Goal: Register for event/course

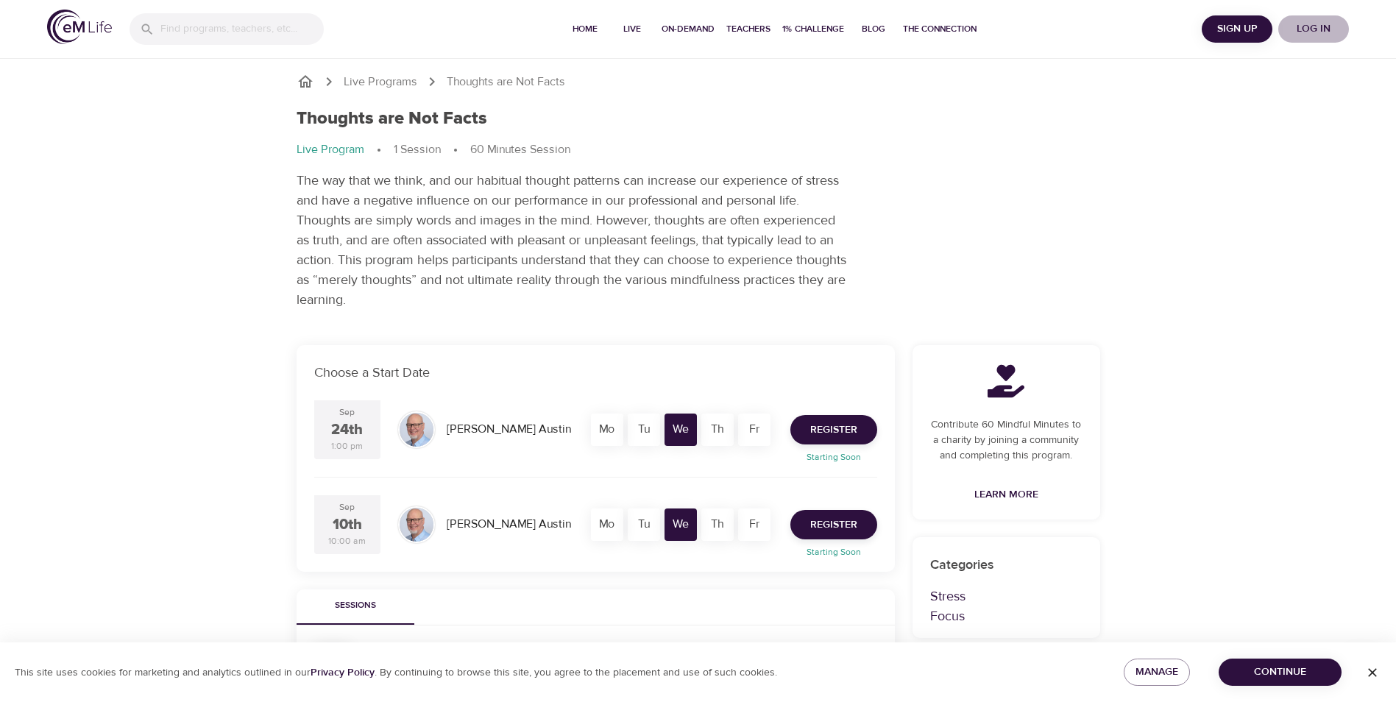
click at [1326, 29] on span "Log in" at bounding box center [1313, 29] width 59 height 18
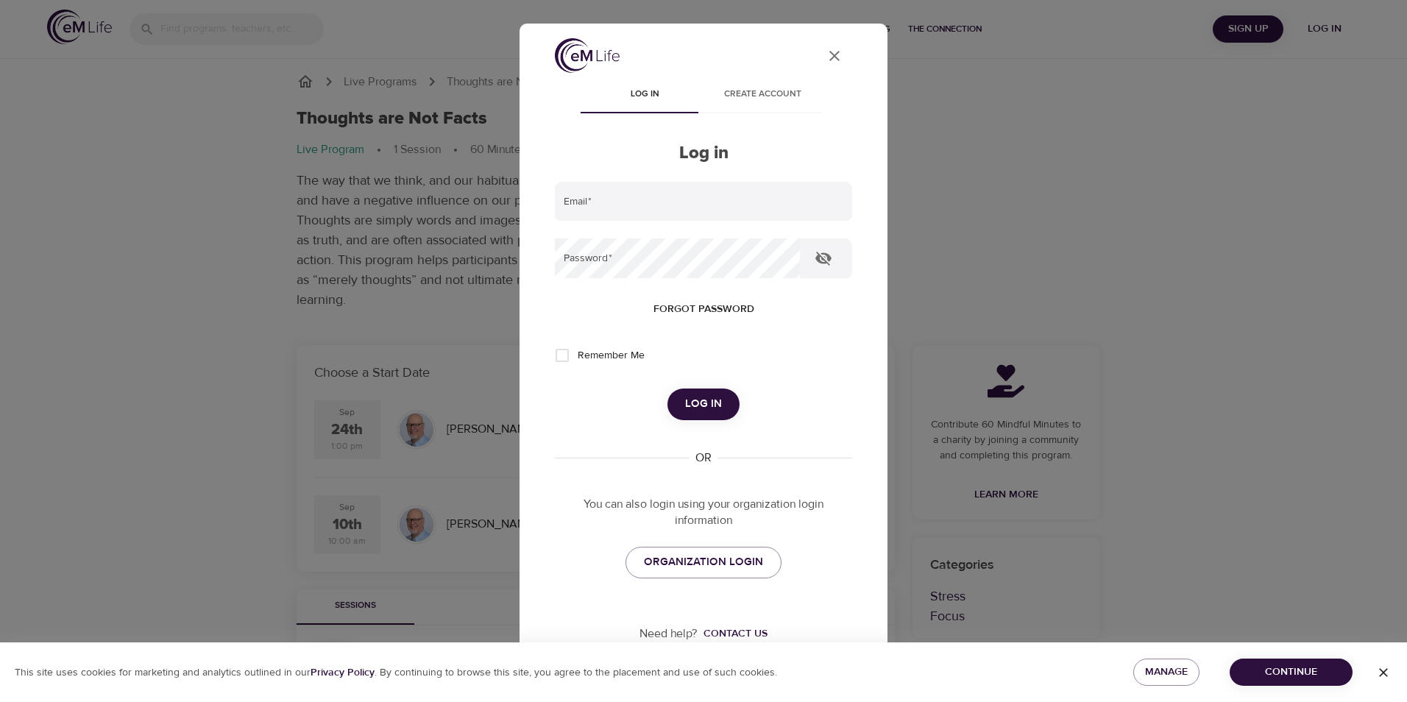
type input "Lisa.Rasmussen@wwt.com"
click at [698, 401] on span "Log in" at bounding box center [703, 403] width 37 height 19
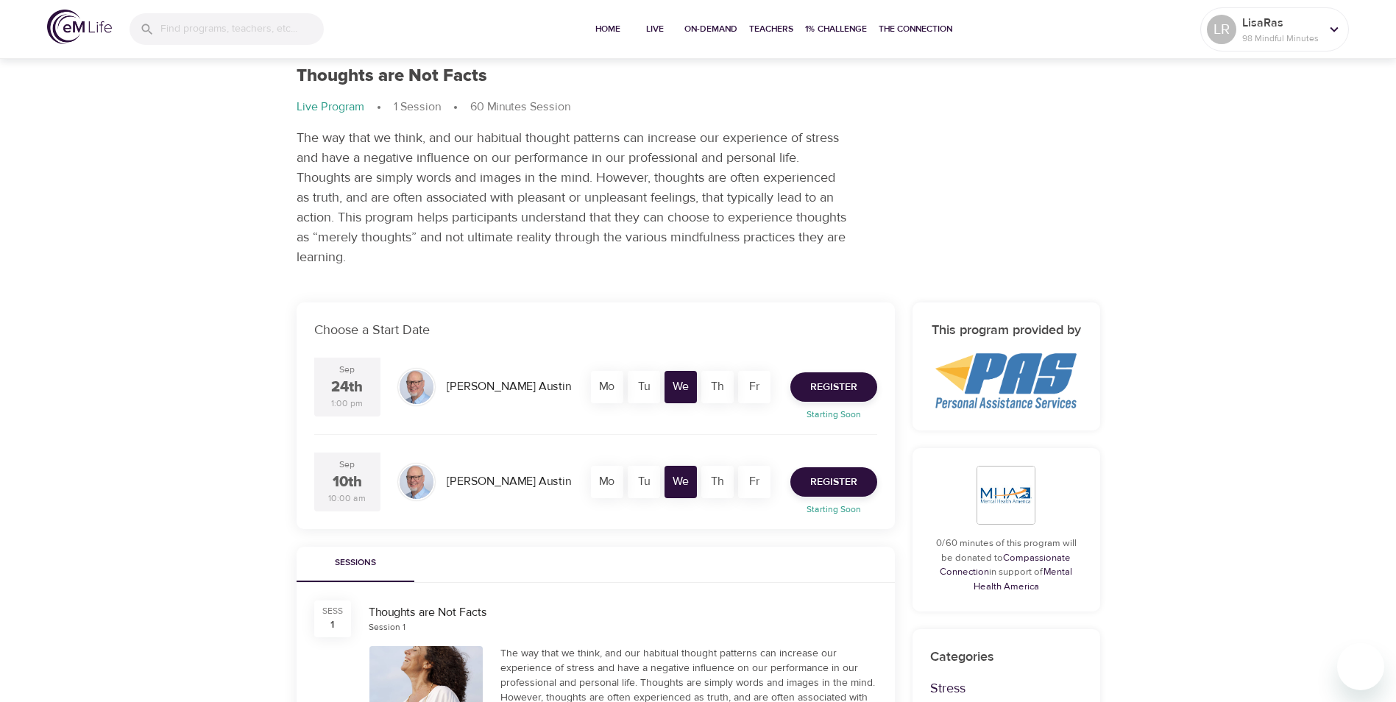
scroll to position [114, 0]
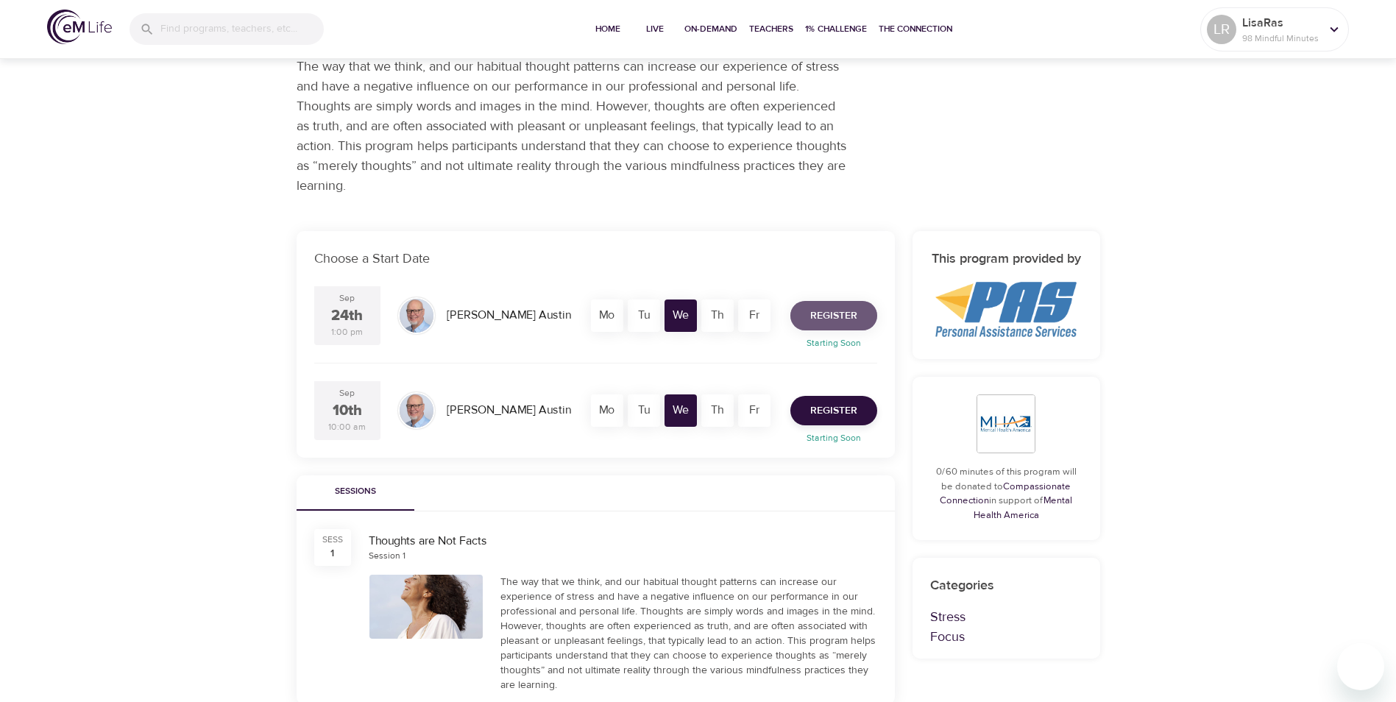
click at [845, 319] on span "Register" at bounding box center [833, 316] width 47 height 18
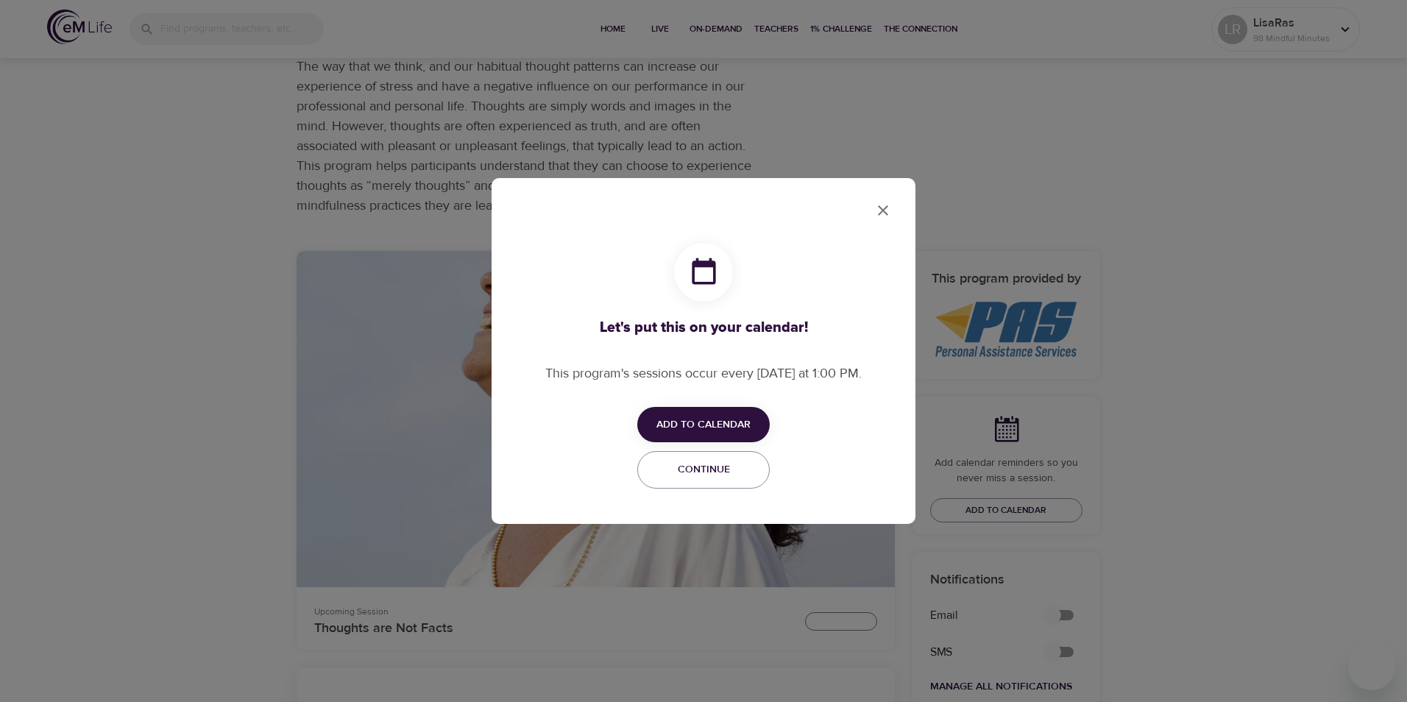
checkbox input "true"
click at [706, 418] on span "Add to Calendar" at bounding box center [703, 425] width 94 height 18
click at [681, 486] on div "Add to Google Calendar" at bounding box center [669, 482] width 41 height 14
click at [1218, 440] on div at bounding box center [703, 351] width 1407 height 702
click at [734, 475] on span "Continue" at bounding box center [703, 470] width 113 height 18
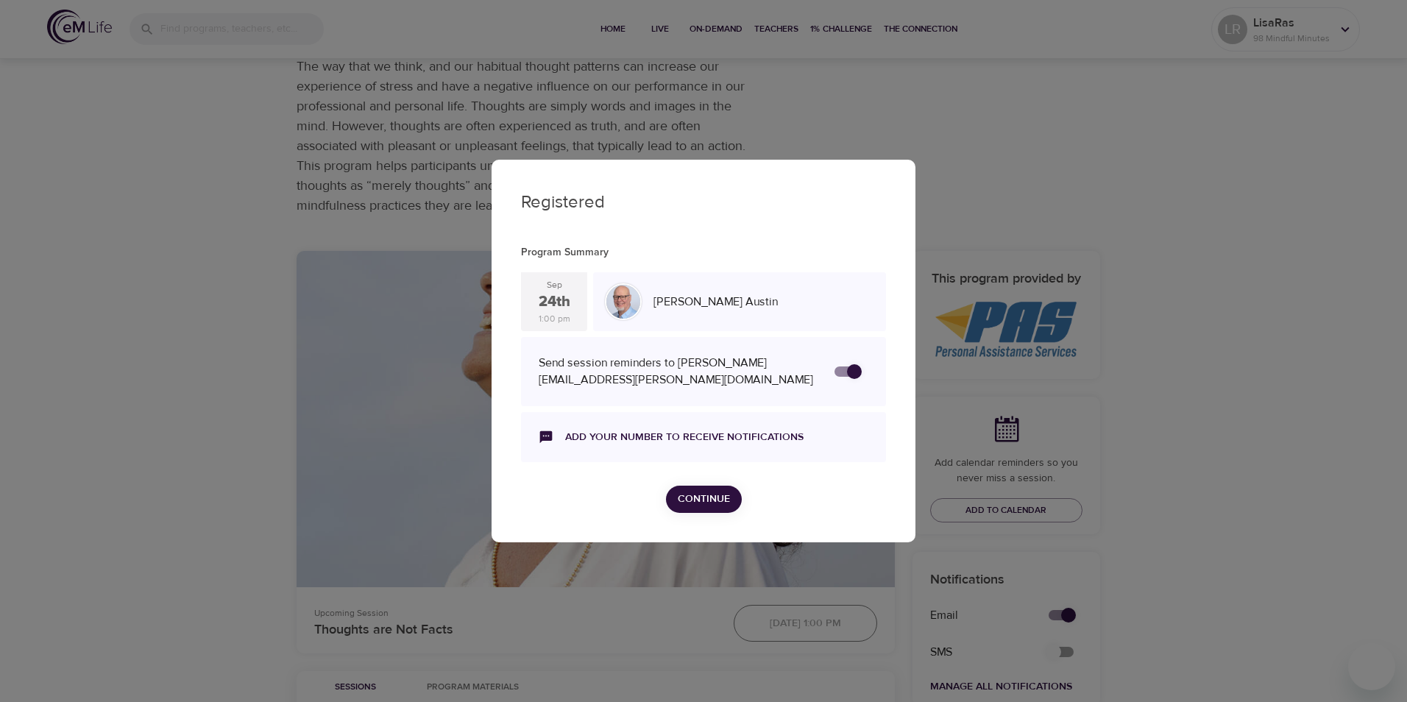
click at [695, 502] on span "Continue" at bounding box center [704, 499] width 52 height 18
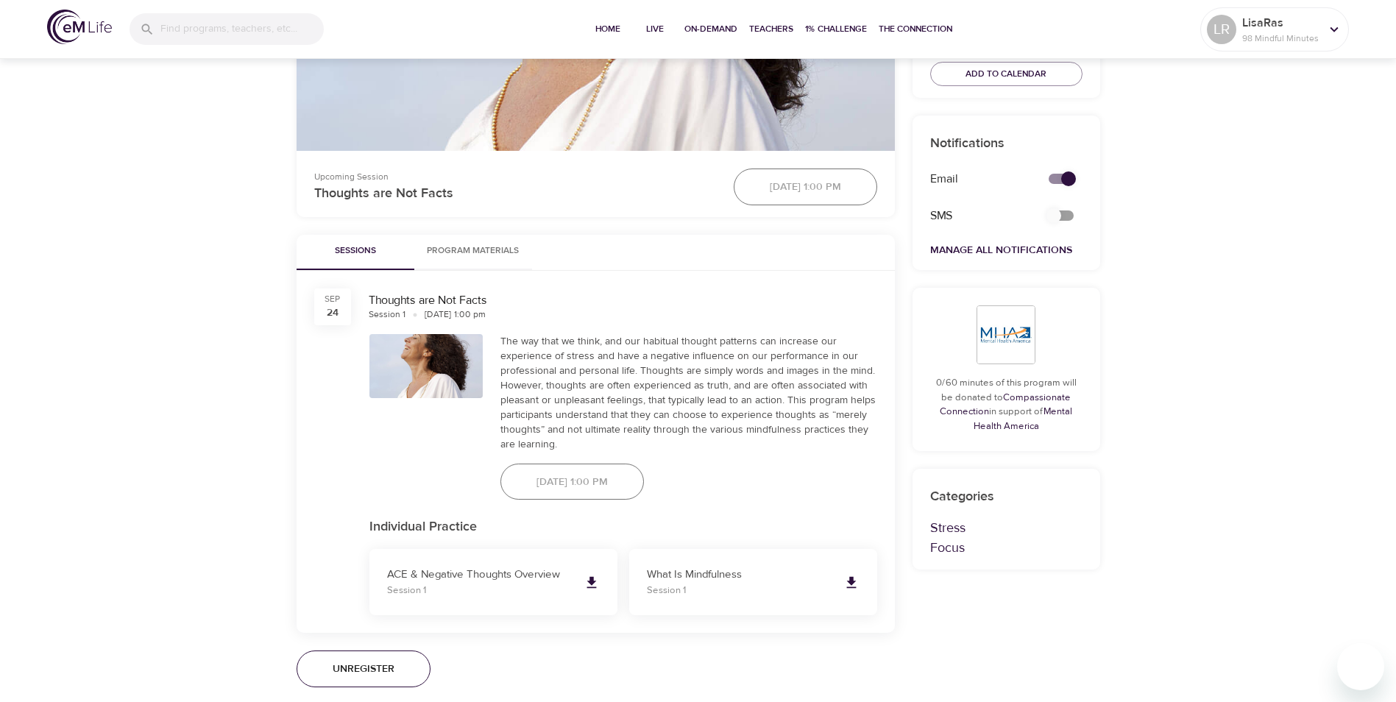
scroll to position [567, 0]
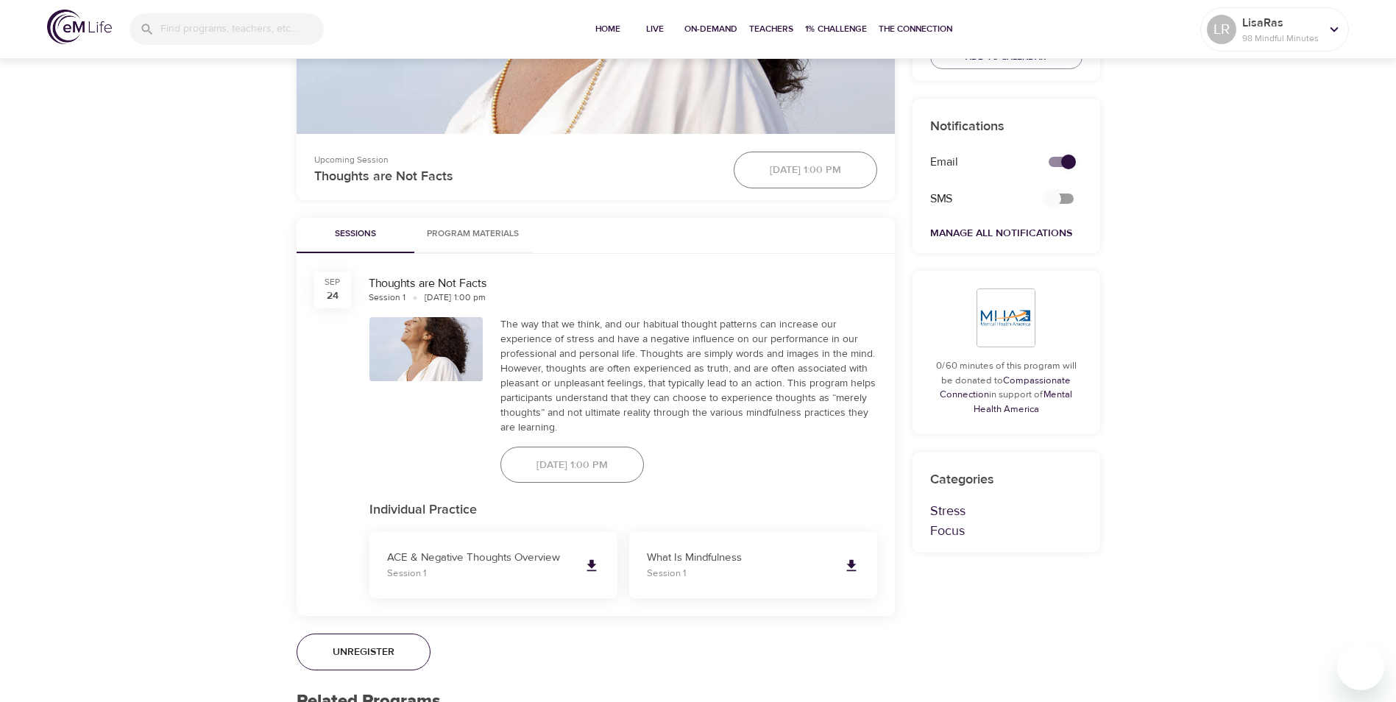
click at [1254, 505] on div "Live Programs Thoughts are Not Facts Thoughts are Not Facts Live Program 1 Sess…" at bounding box center [698, 268] width 1396 height 1671
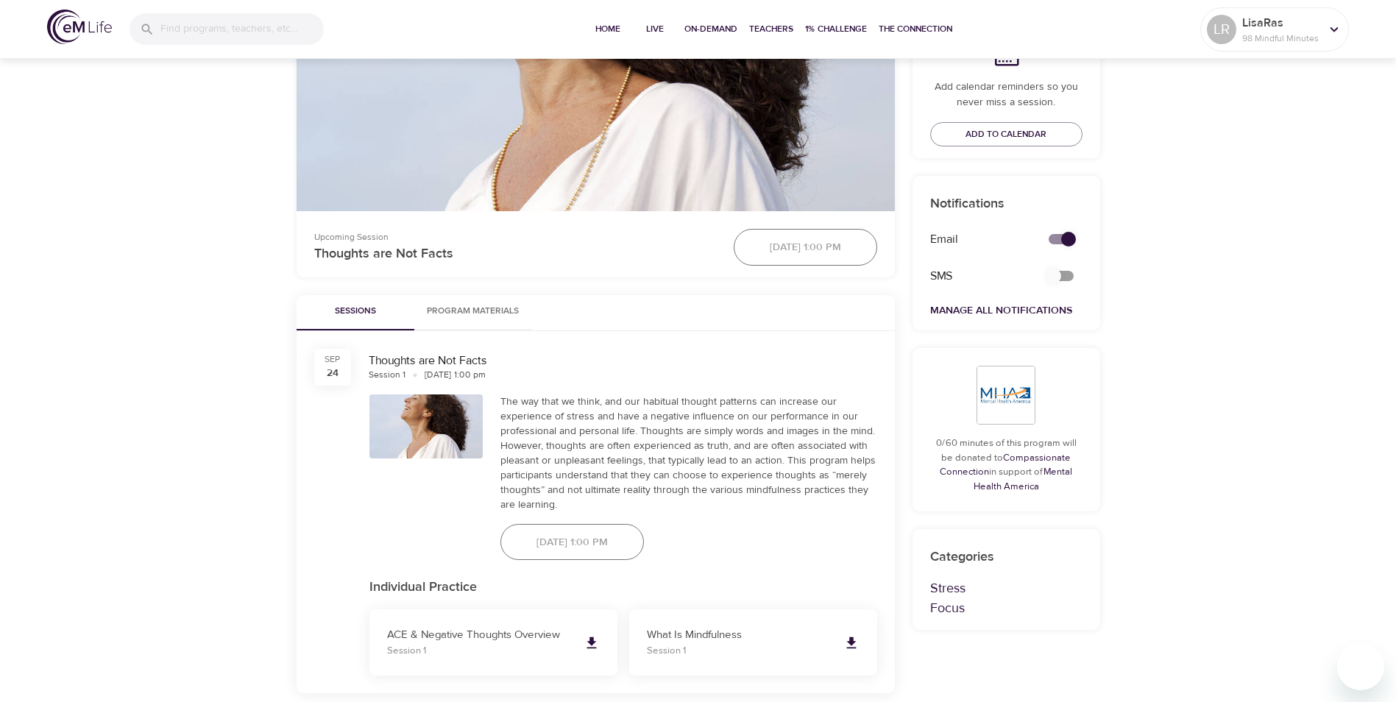
scroll to position [0, 0]
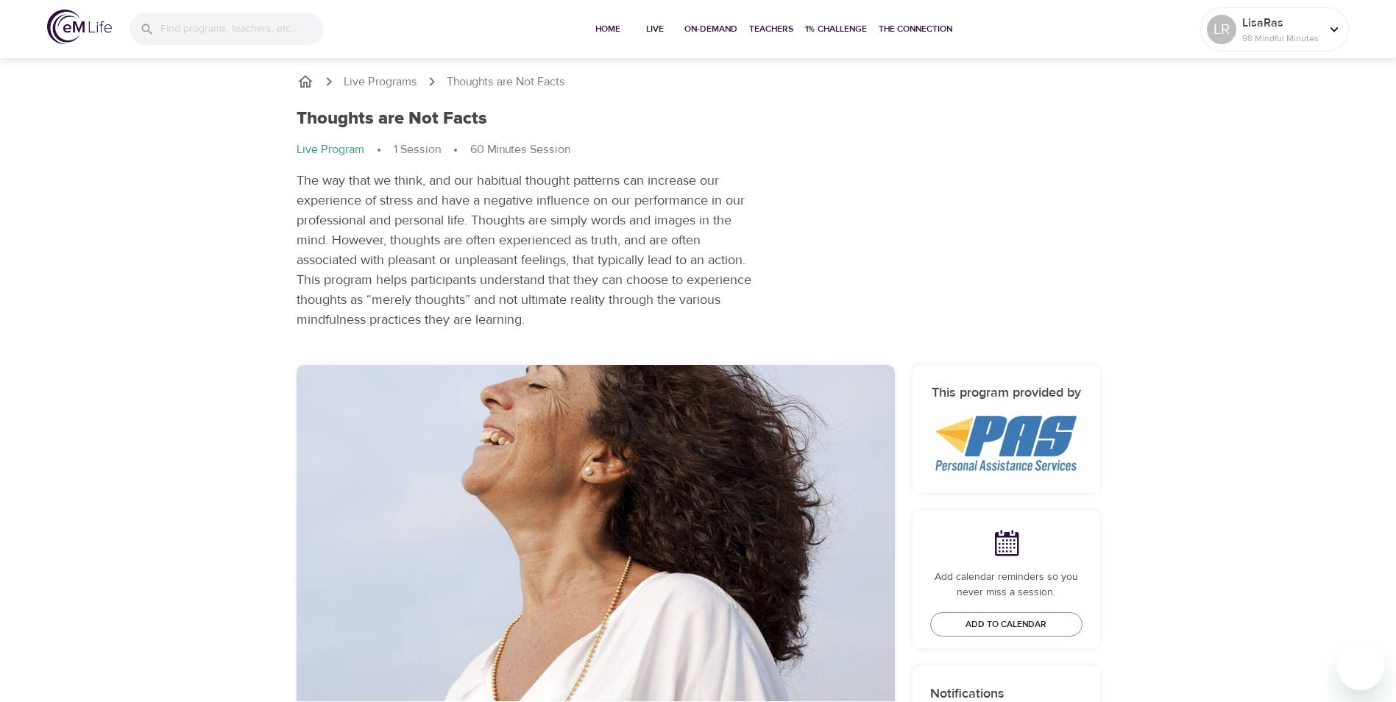
click at [613, 32] on span "Home" at bounding box center [607, 28] width 35 height 15
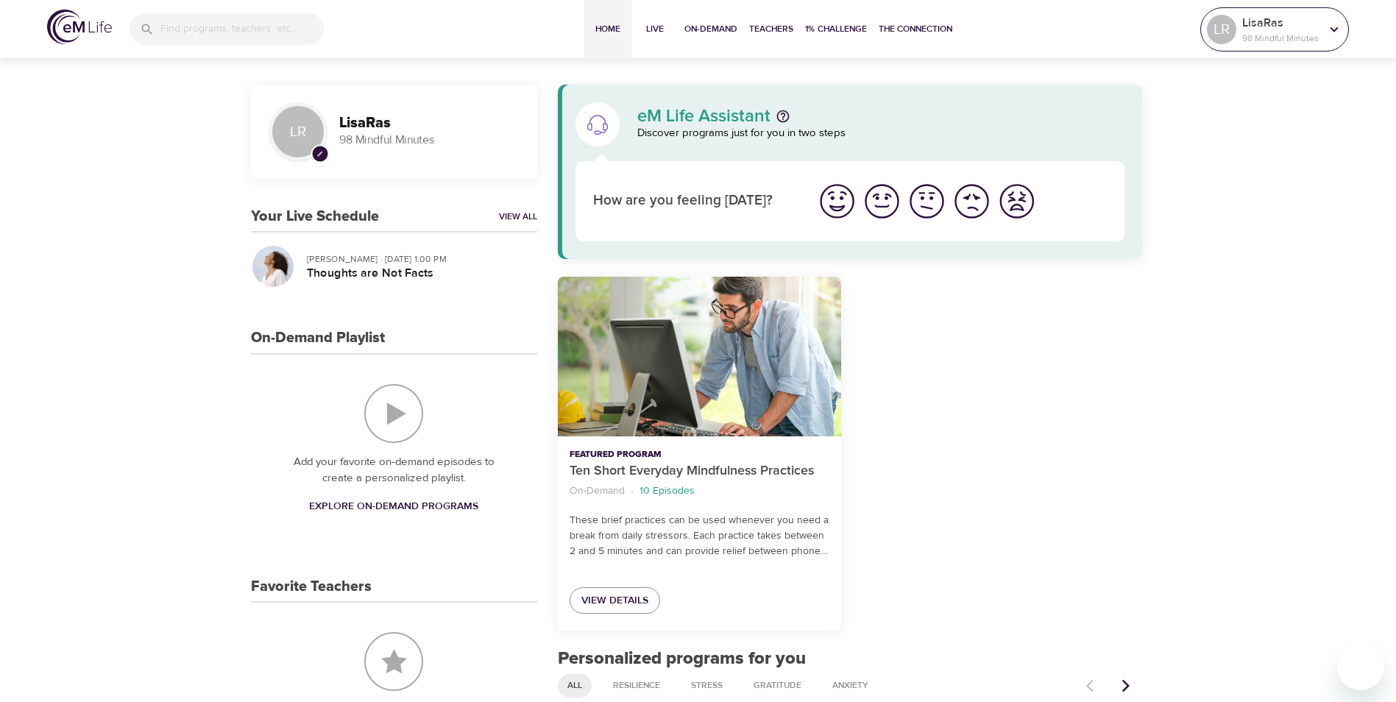
click at [1317, 40] on p "98 Mindful Minutes" at bounding box center [1281, 38] width 78 height 13
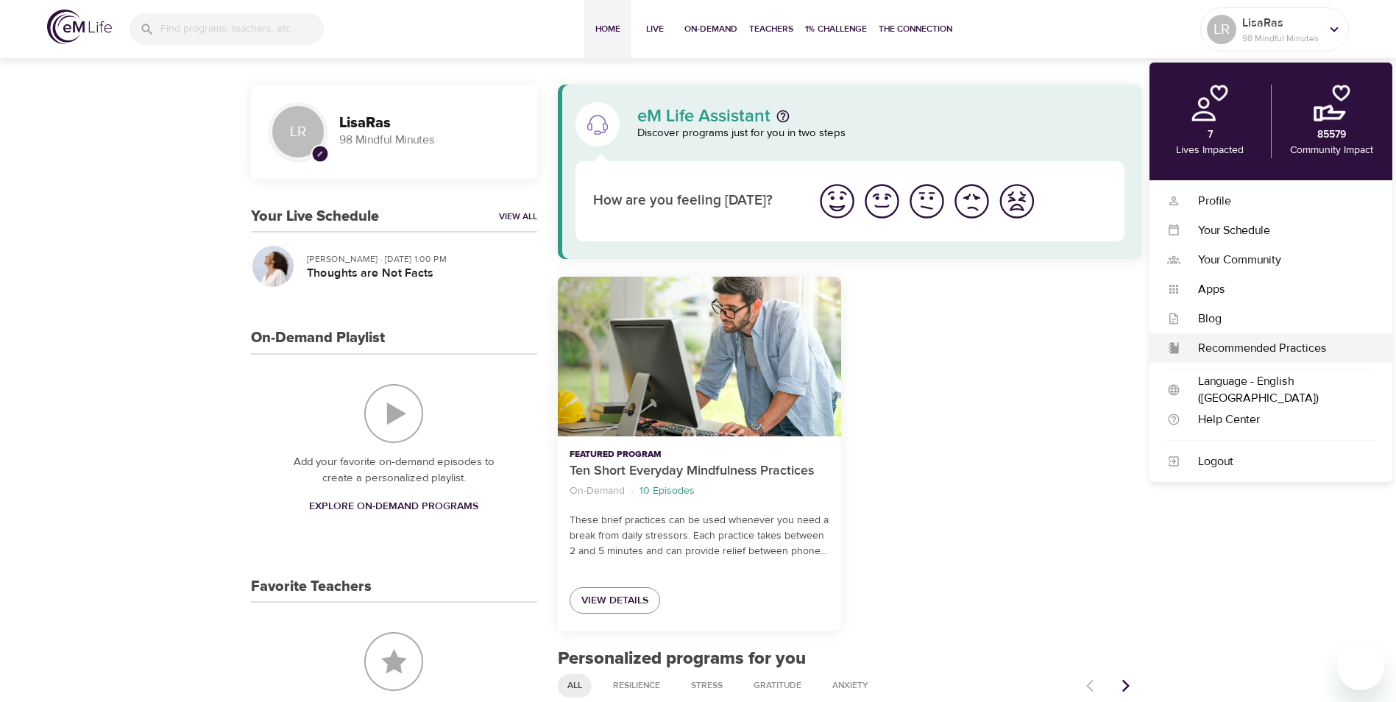
click at [1252, 344] on div "Recommended Practices" at bounding box center [1277, 348] width 194 height 17
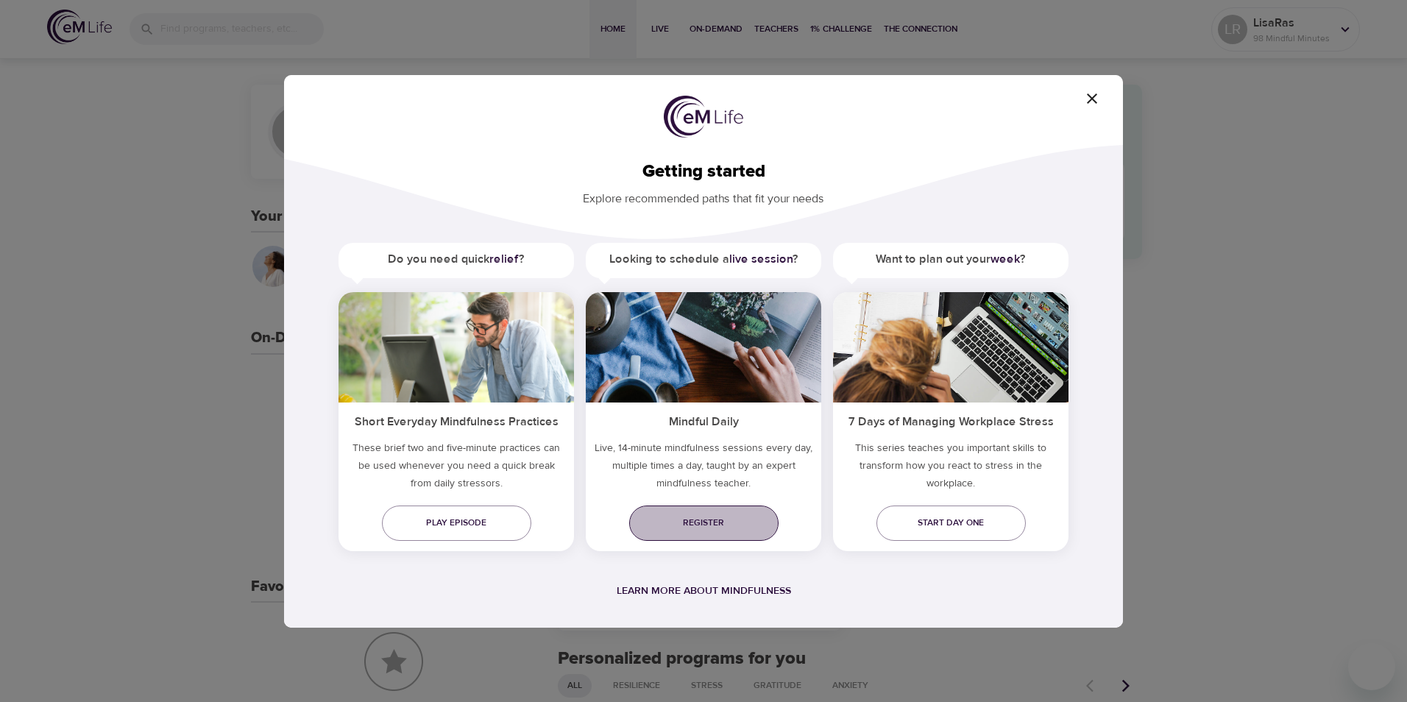
click at [710, 518] on span "Register" at bounding box center [704, 522] width 126 height 15
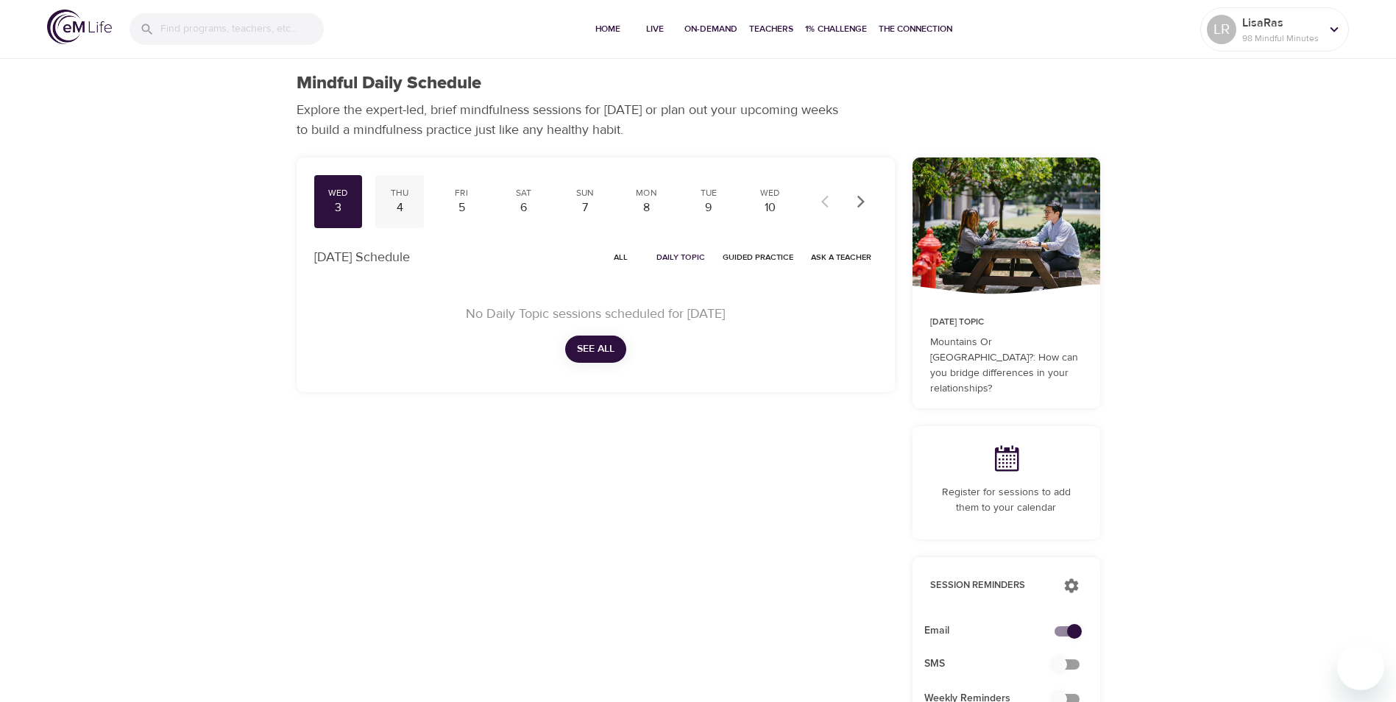
click at [404, 215] on div "4" at bounding box center [399, 207] width 37 height 17
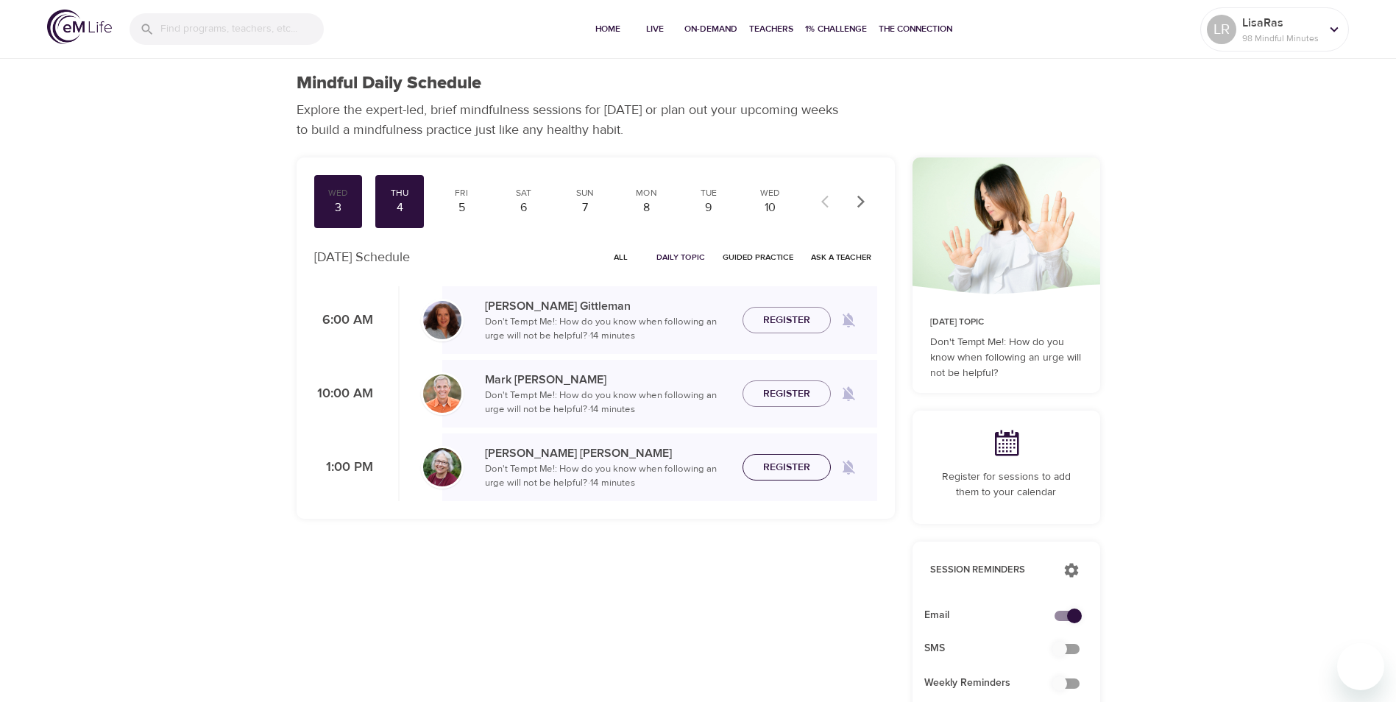
click at [779, 467] on span "Register" at bounding box center [786, 467] width 47 height 18
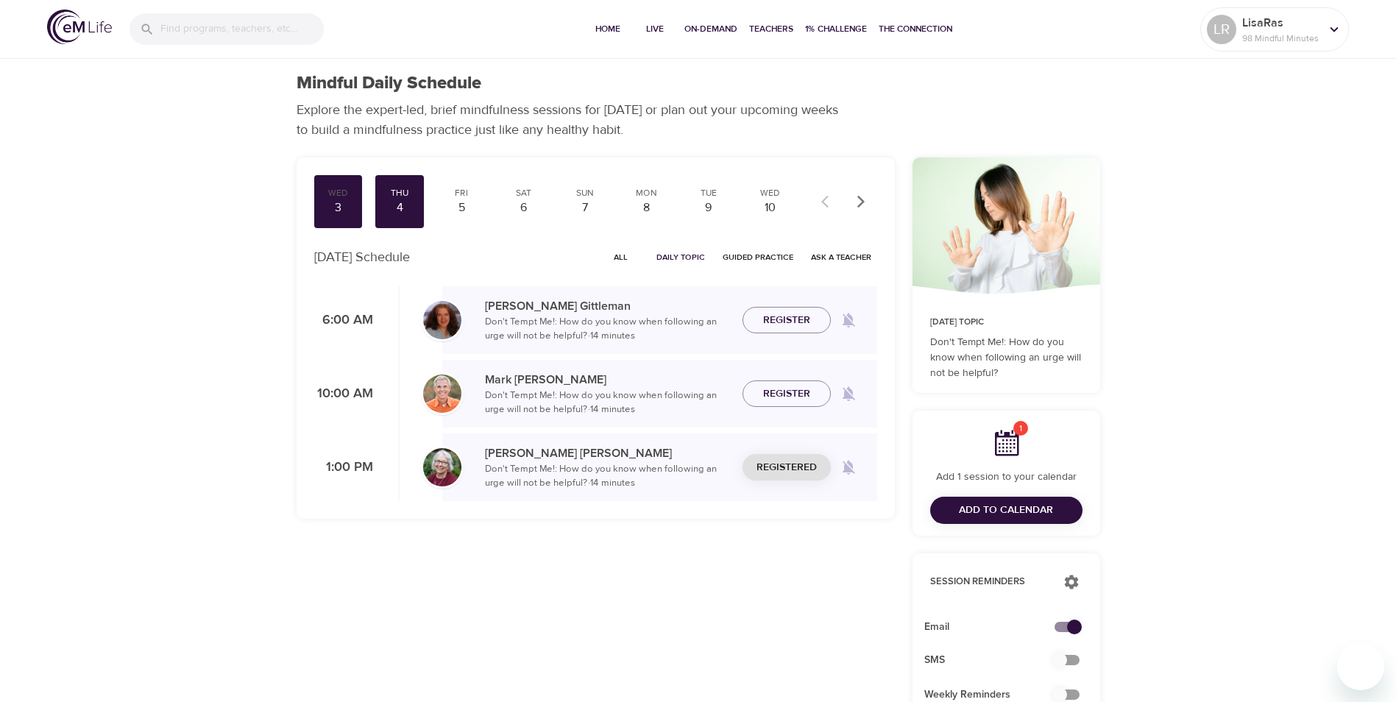
click at [1345, 302] on div "Mindful Daily Schedule Explore the expert-led, brief mindfulness sessions for […" at bounding box center [698, 667] width 1396 height 1335
click at [772, 208] on div "10" at bounding box center [770, 207] width 37 height 17
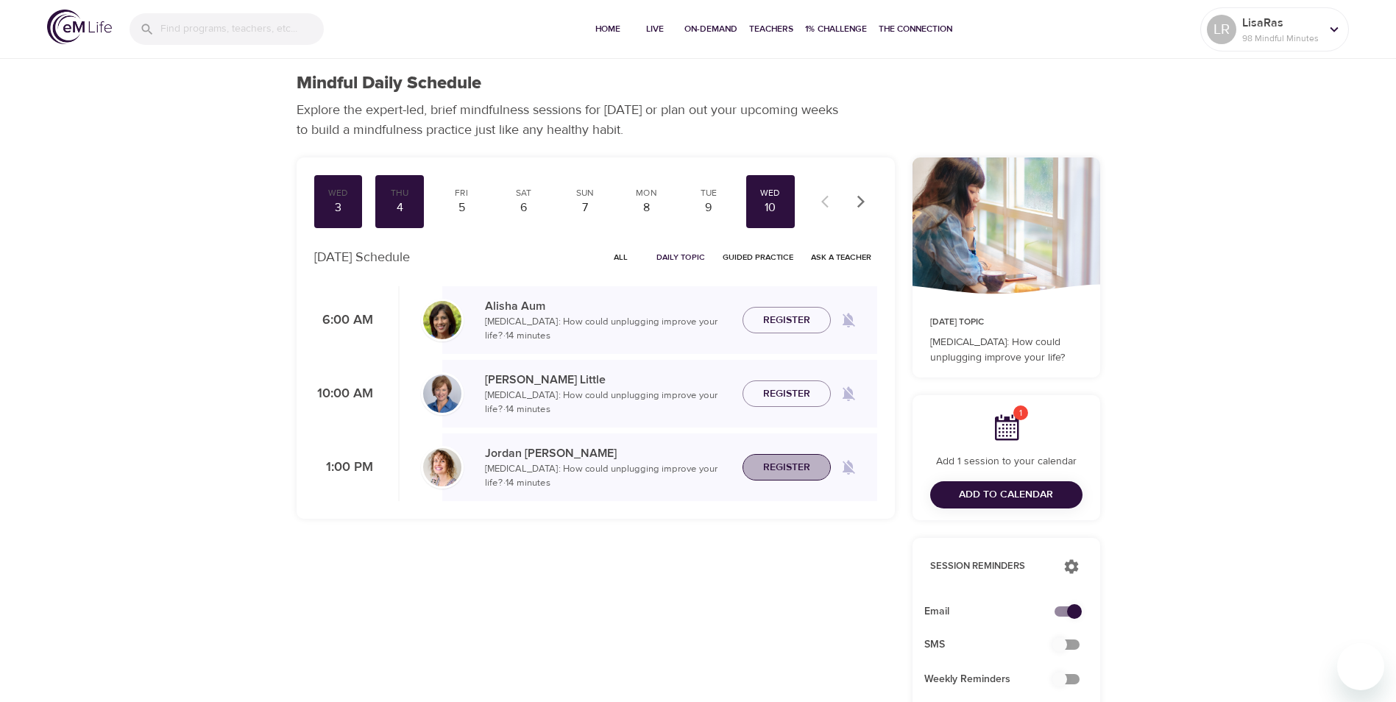
click at [776, 472] on span "Register" at bounding box center [786, 467] width 47 height 18
click at [1212, 481] on div "Mindful Daily Schedule Explore the expert-led, brief mindfulness sessions for […" at bounding box center [698, 659] width 1396 height 1319
click at [1277, 24] on p "LisaRas" at bounding box center [1281, 23] width 78 height 18
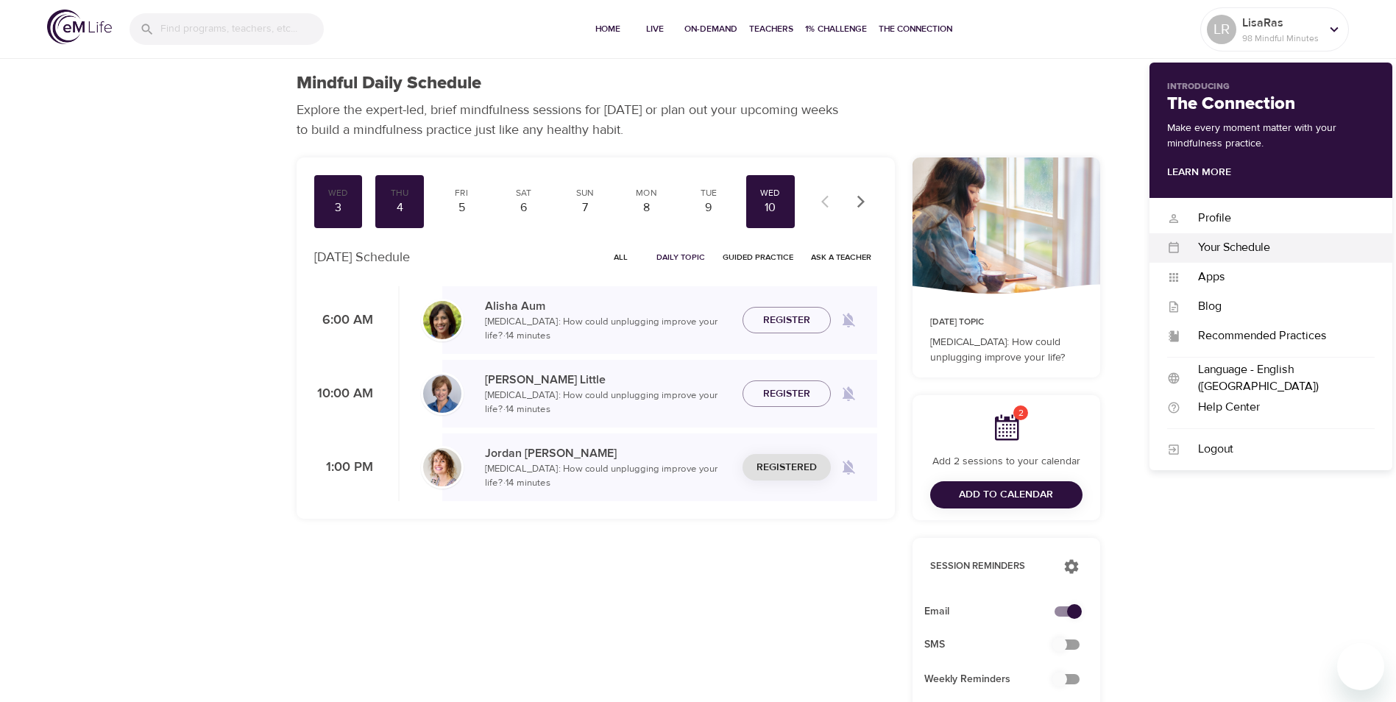
click at [1269, 254] on div "Your Schedule" at bounding box center [1277, 247] width 194 height 17
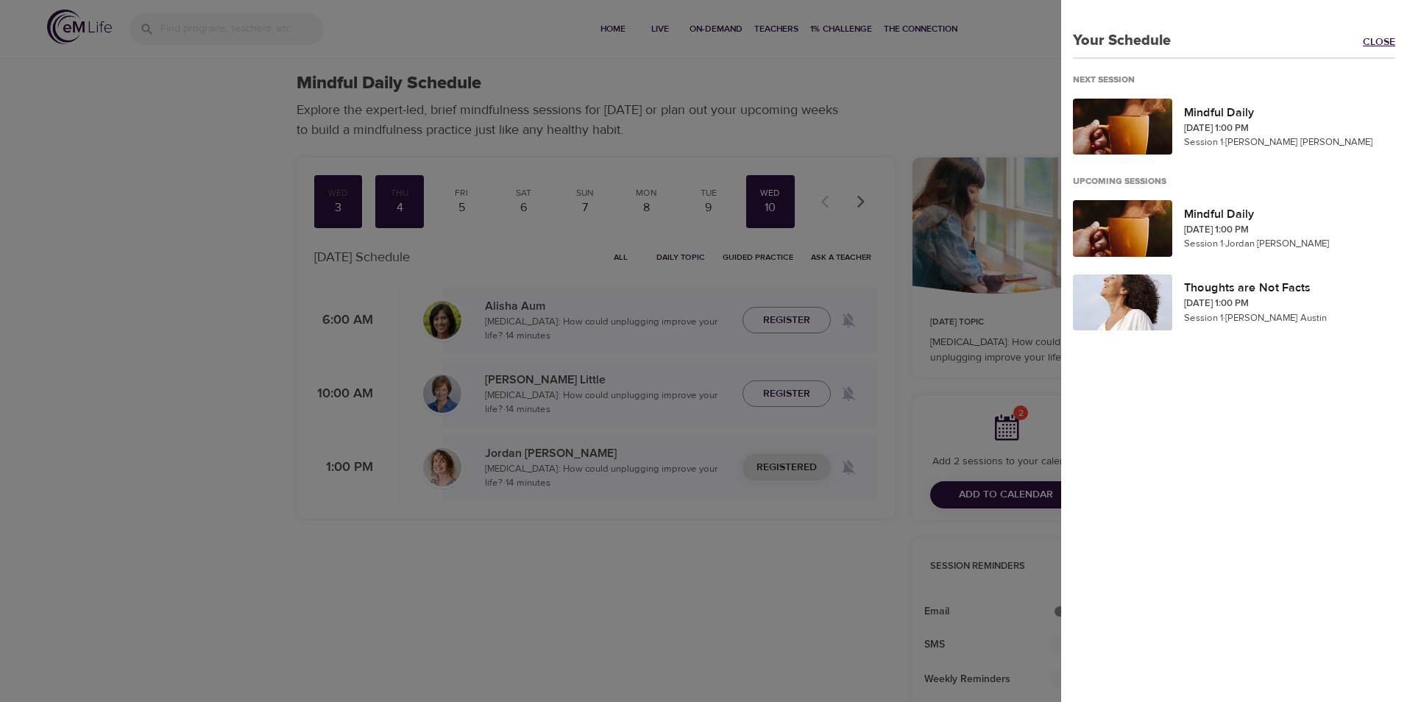
click at [1365, 40] on link "Close" at bounding box center [1385, 43] width 44 height 17
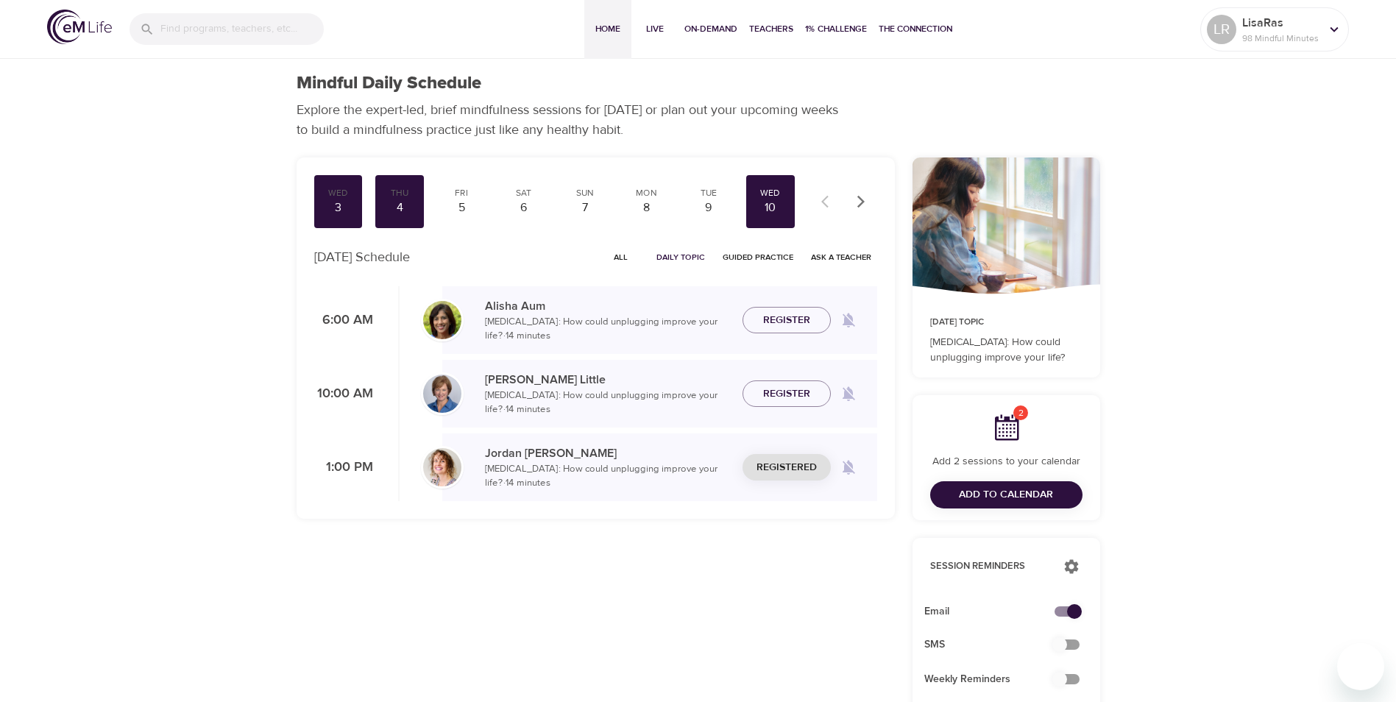
click at [618, 27] on span "Home" at bounding box center [607, 28] width 35 height 15
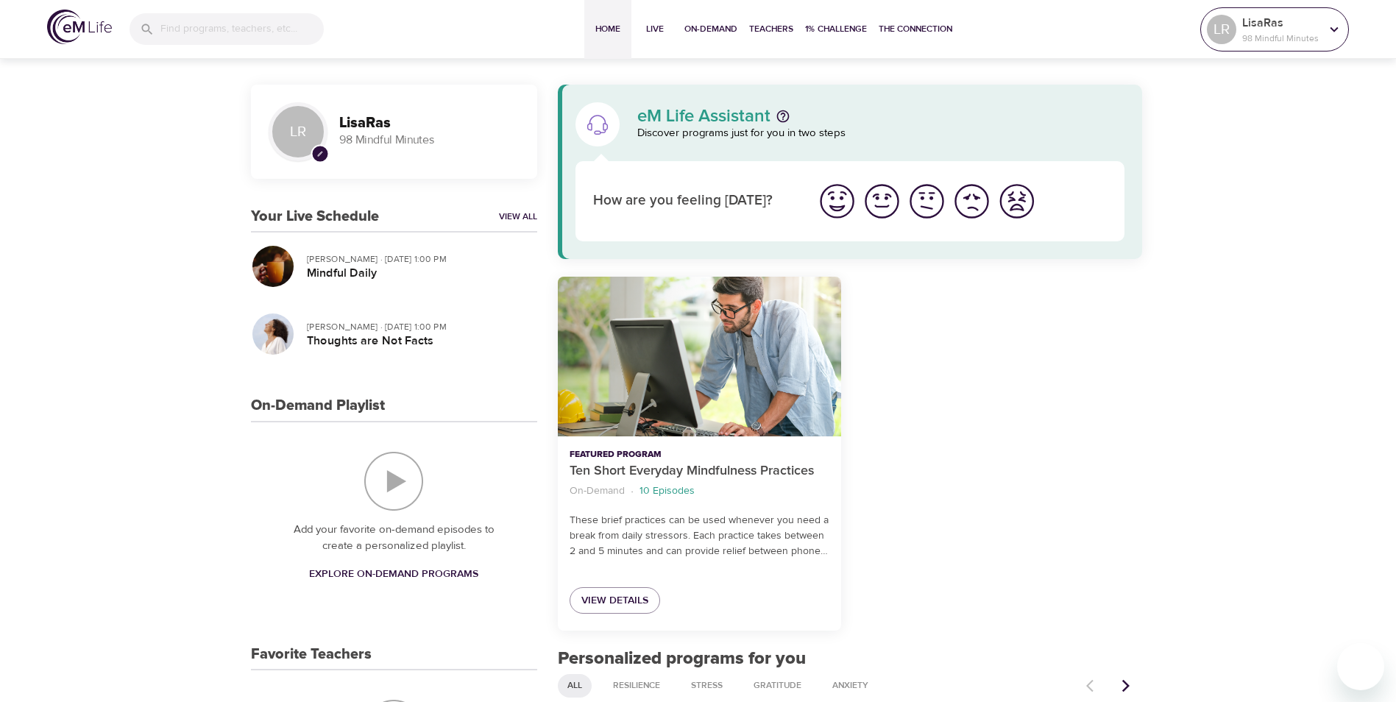
click at [1336, 34] on icon at bounding box center [1334, 29] width 16 height 16
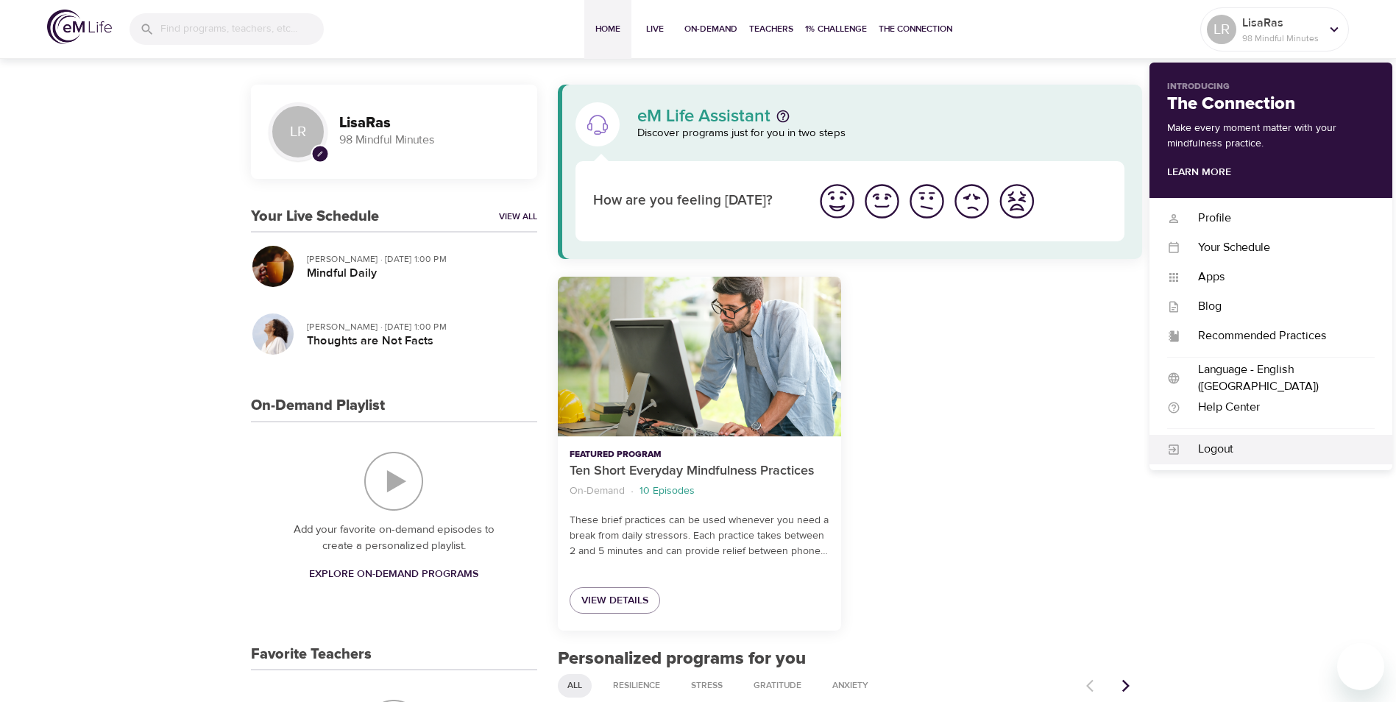
click at [1214, 453] on div "Logout" at bounding box center [1277, 449] width 194 height 17
